Goal: Find specific page/section: Find specific page/section

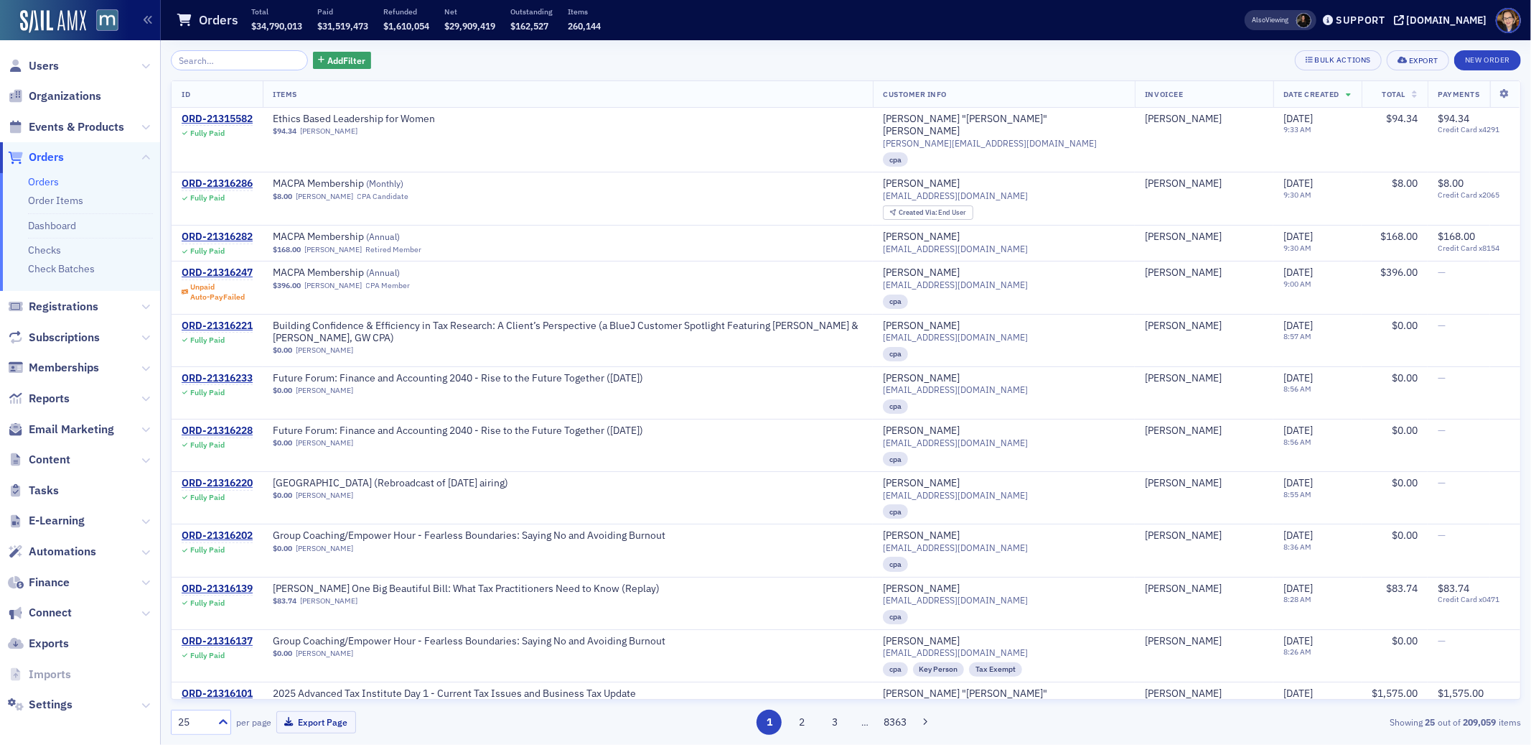
click at [46, 160] on span "Orders" at bounding box center [46, 157] width 35 height 16
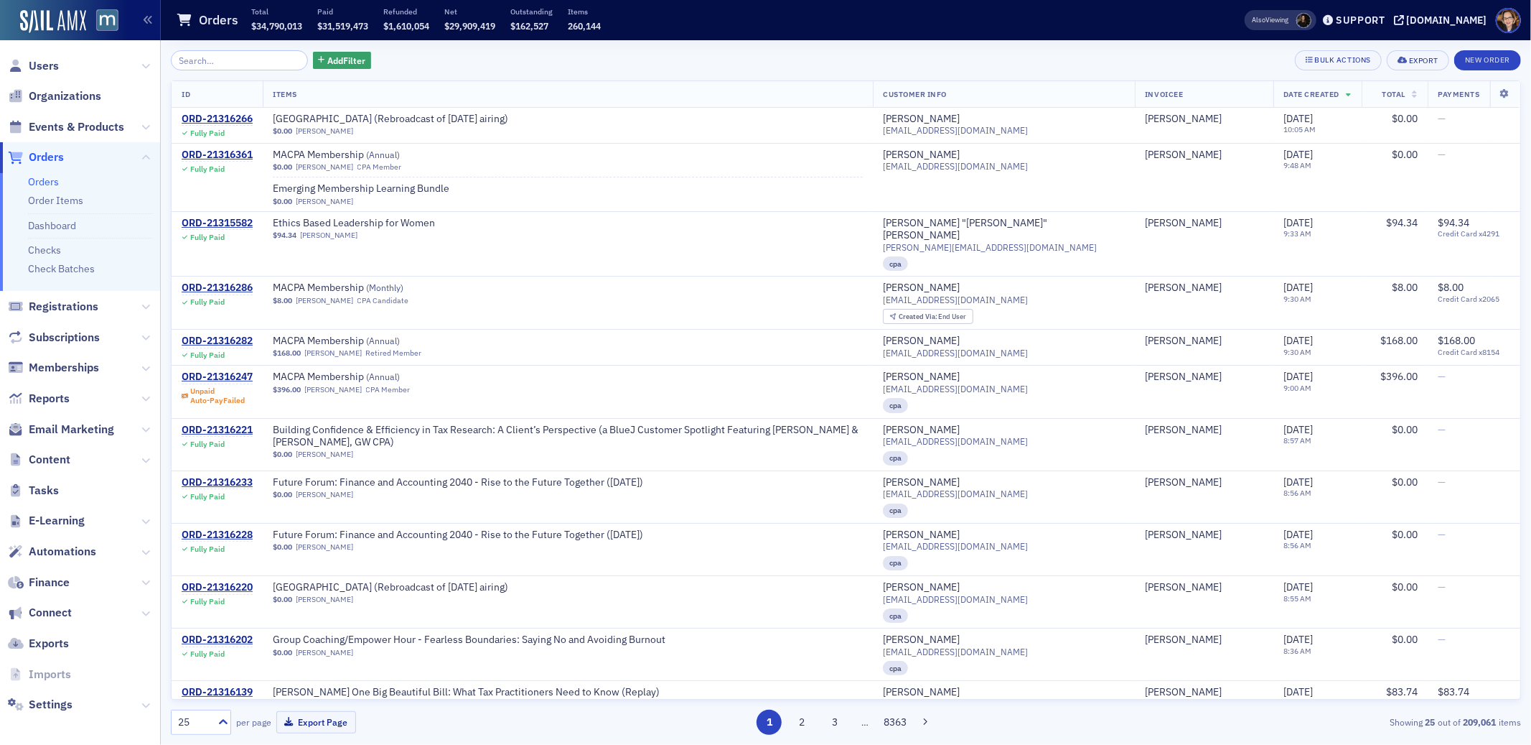
click at [49, 156] on span "Orders" at bounding box center [46, 157] width 35 height 16
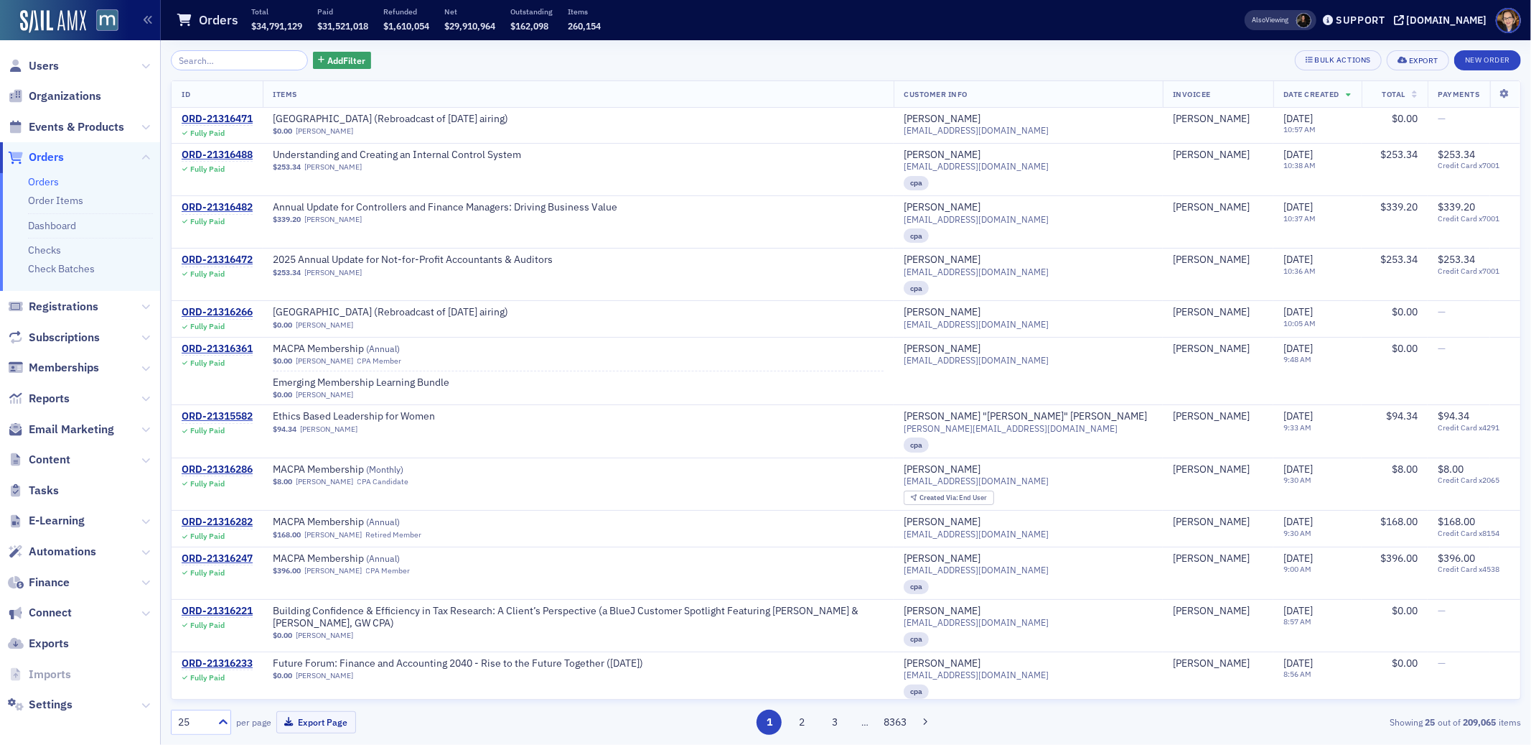
click at [48, 164] on span "Orders" at bounding box center [46, 157] width 35 height 16
click at [523, 610] on span "Building Confidence & Efficiency in Tax Research: A Client’s Perspective (a Blu…" at bounding box center [578, 617] width 611 height 25
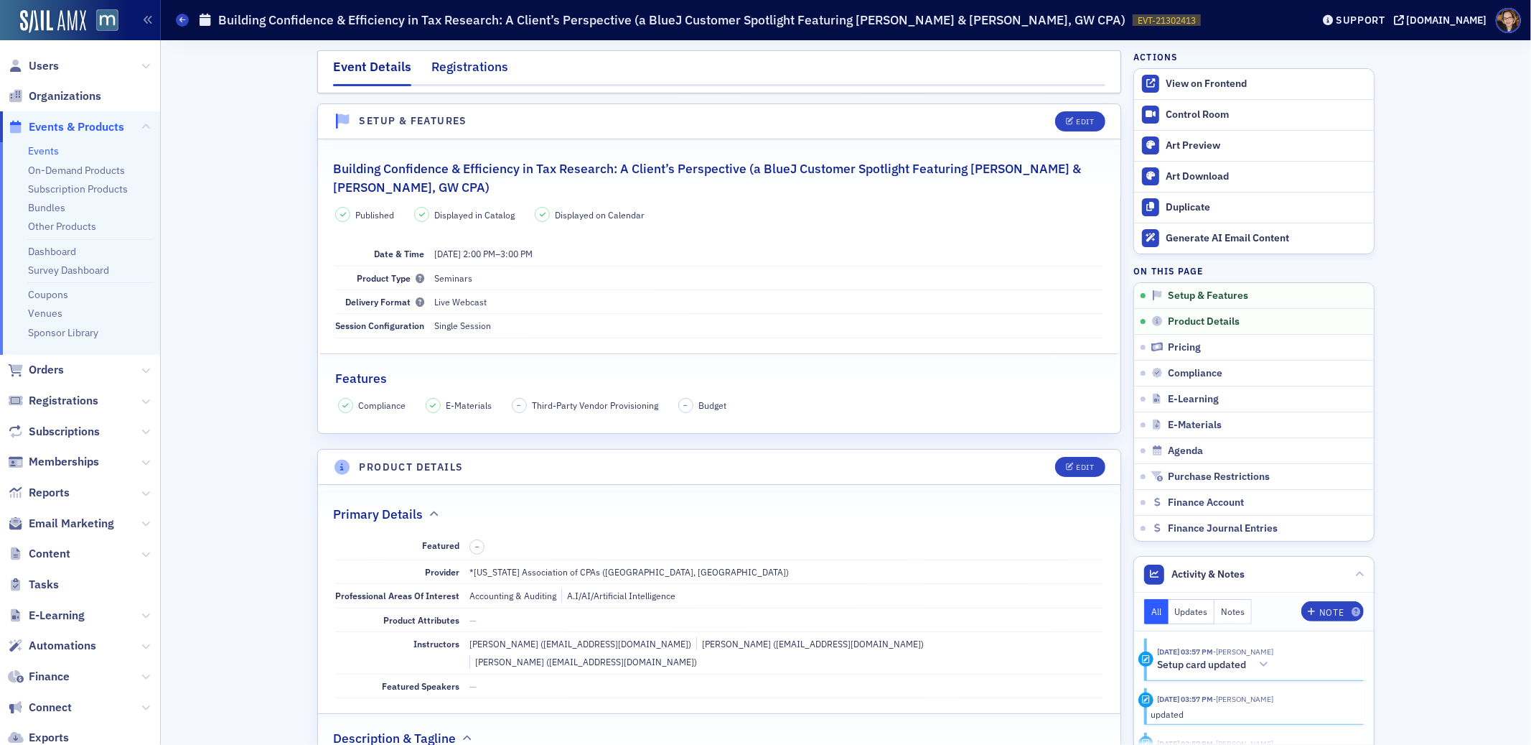
click at [457, 67] on div "Registrations" at bounding box center [470, 70] width 77 height 27
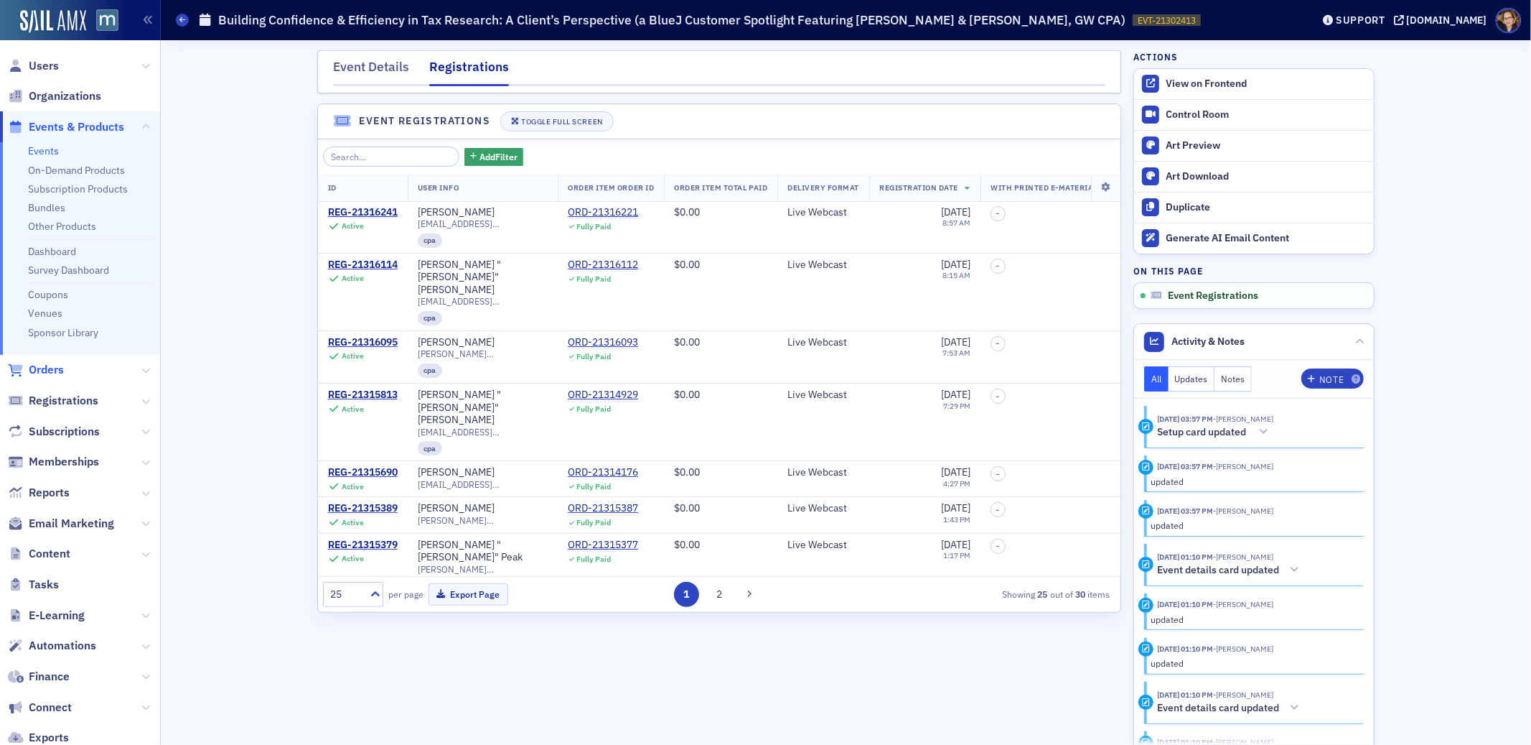
click at [45, 364] on span "Orders" at bounding box center [46, 370] width 35 height 16
